Goal: Information Seeking & Learning: Learn about a topic

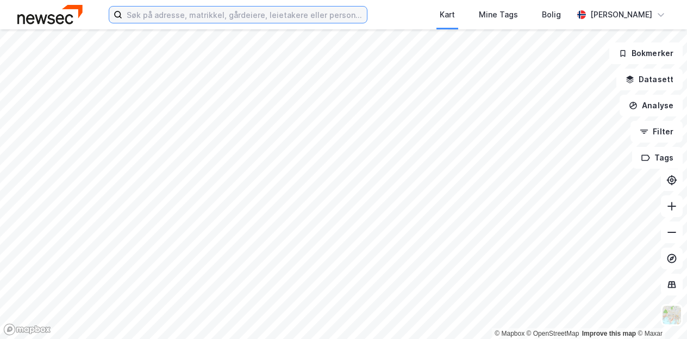
click at [278, 15] on input at bounding box center [244, 15] width 245 height 16
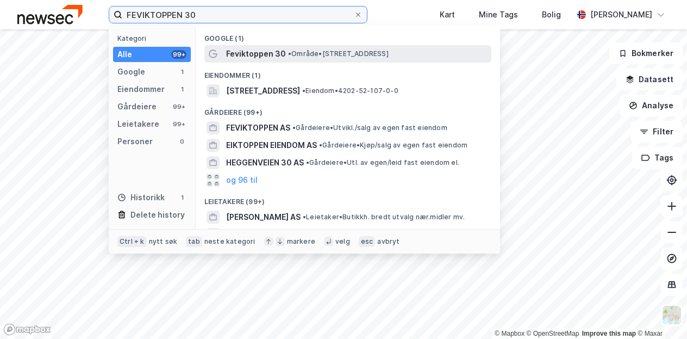
type input "FEVIKTOPPEN 30"
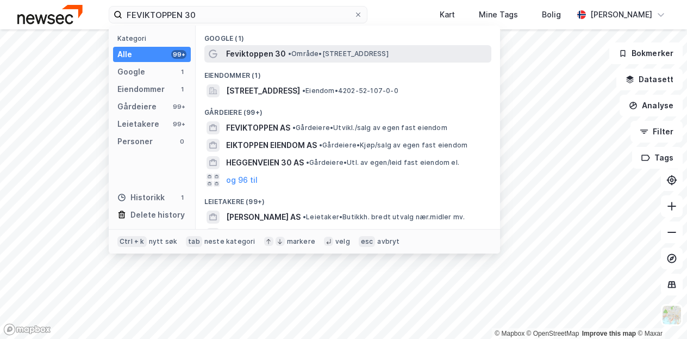
click at [279, 47] on span "Feviktoppen 30" at bounding box center [256, 53] width 60 height 13
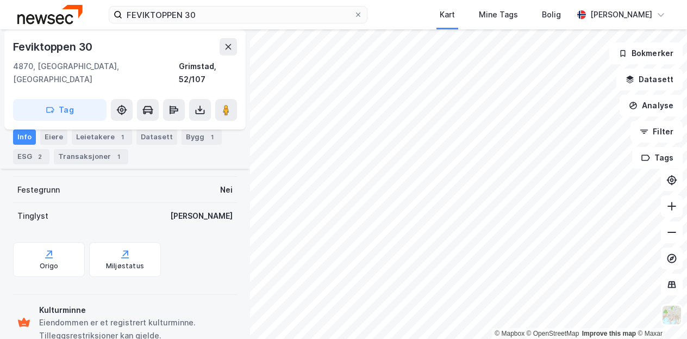
scroll to position [309, 0]
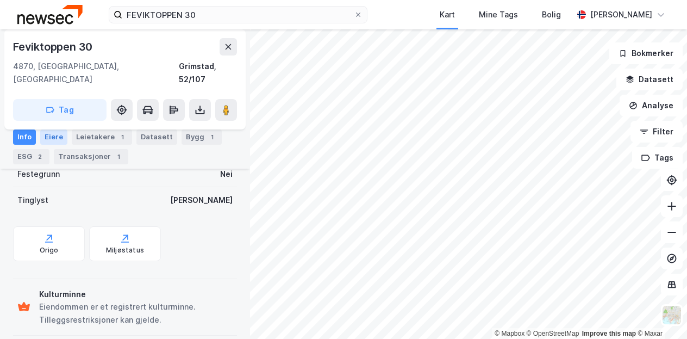
click at [58, 134] on div "Eiere" at bounding box center [53, 136] width 27 height 15
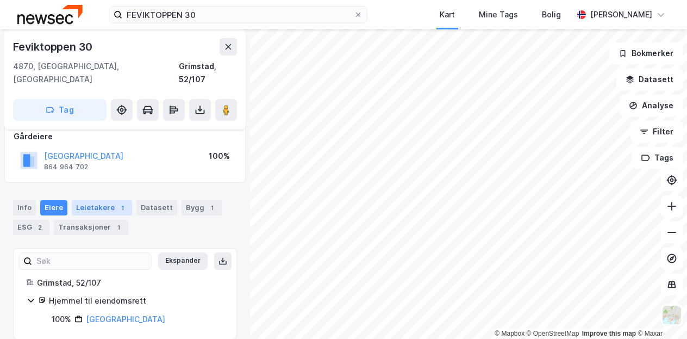
click at [102, 200] on div "Leietakere 1" at bounding box center [102, 207] width 60 height 15
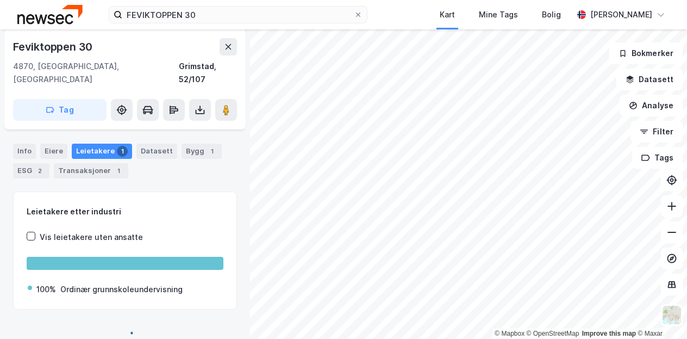
scroll to position [180, 0]
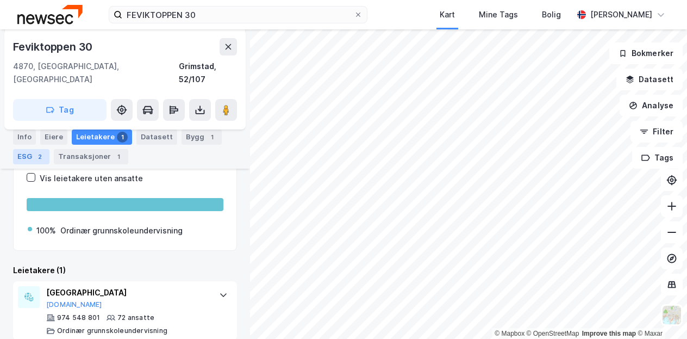
click at [38, 159] on div "2" at bounding box center [39, 156] width 11 height 11
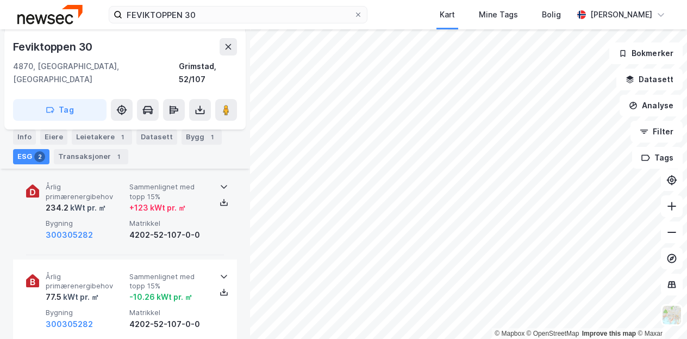
scroll to position [129, 0]
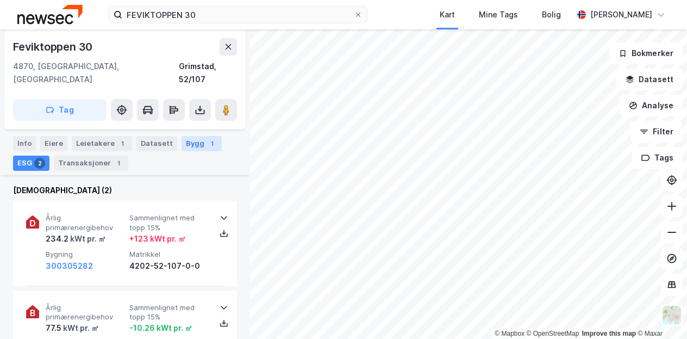
click at [189, 136] on div "Bygg 1" at bounding box center [202, 143] width 40 height 15
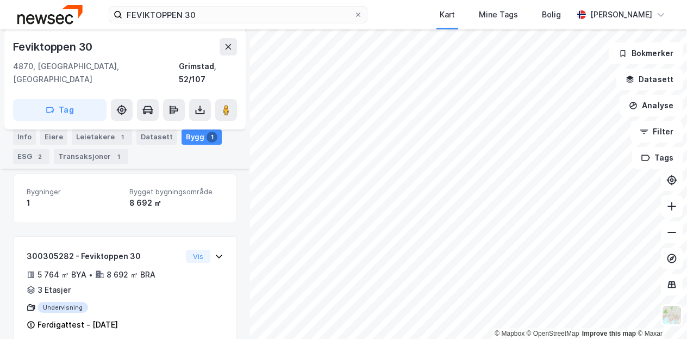
scroll to position [144, 0]
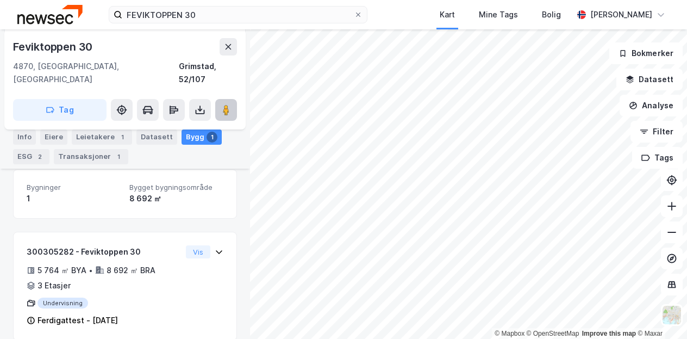
click at [225, 104] on image at bounding box center [226, 109] width 7 height 11
click at [653, 107] on button "Analyse" at bounding box center [651, 106] width 63 height 22
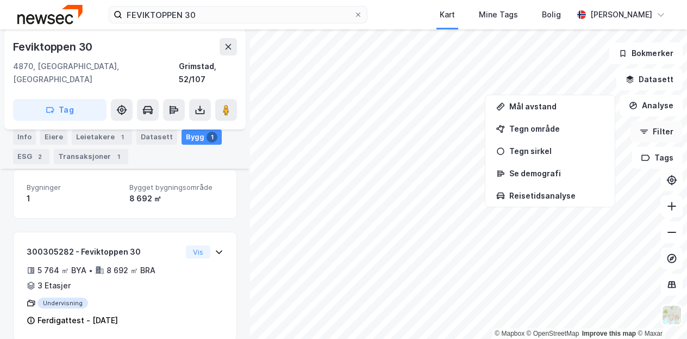
click at [655, 129] on button "Filter" at bounding box center [657, 132] width 52 height 22
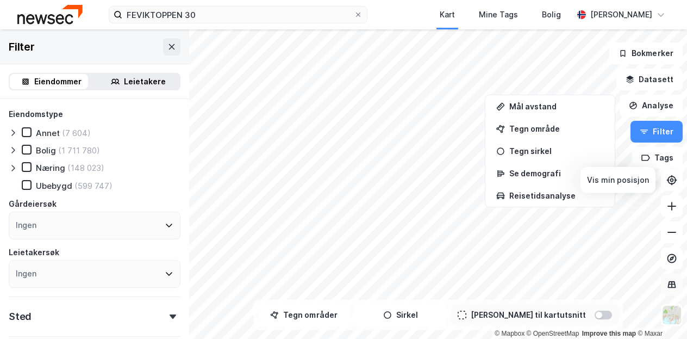
click at [673, 285] on icon at bounding box center [672, 284] width 11 height 11
click at [135, 79] on div "Leietakere" at bounding box center [145, 81] width 42 height 13
